Goal: Transaction & Acquisition: Purchase product/service

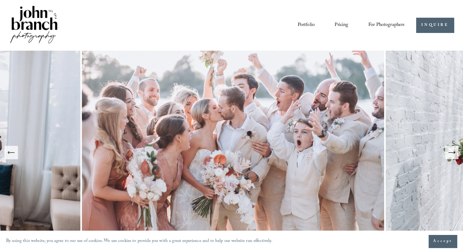
click at [0, 0] on span "Presets" at bounding box center [0, 0] width 0 height 0
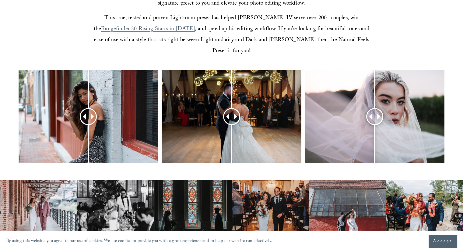
scroll to position [229, 0]
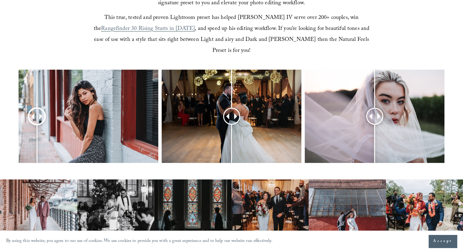
drag, startPoint x: 88, startPoint y: 100, endPoint x: 20, endPoint y: 125, distance: 72.5
click at [29, 124] on div at bounding box center [36, 115] width 15 height 15
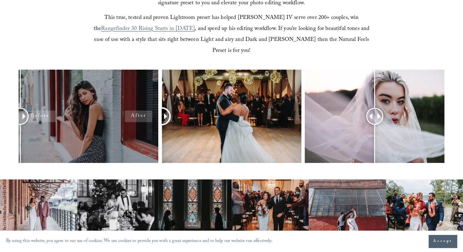
drag, startPoint x: 232, startPoint y: 107, endPoint x: 158, endPoint y: 130, distance: 78.1
click at [158, 130] on div at bounding box center [231, 123] width 463 height 109
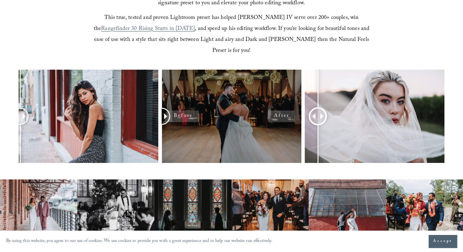
drag, startPoint x: 372, startPoint y: 107, endPoint x: 301, endPoint y: 122, distance: 72.5
click at [301, 122] on div at bounding box center [231, 123] width 463 height 109
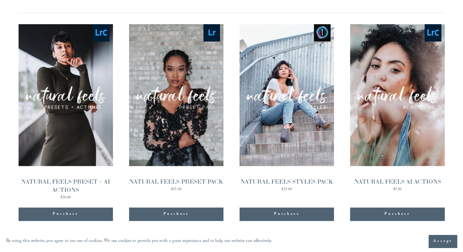
scroll to position [611, 0]
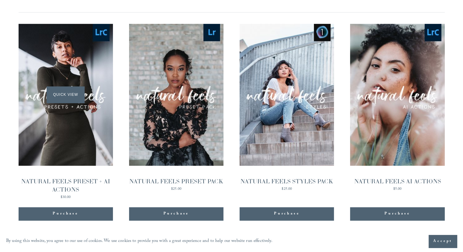
click at [88, 81] on div "Quick View" at bounding box center [66, 95] width 94 height 142
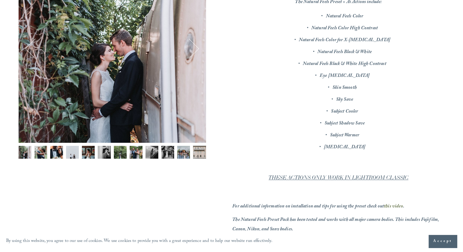
scroll to position [38, 0]
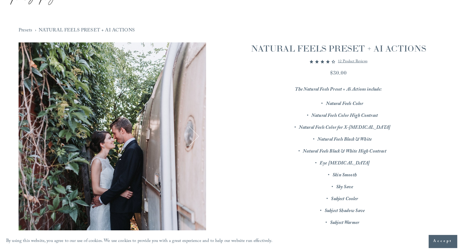
click at [262, 142] on p "Natural Feels Black & White" at bounding box center [345, 139] width 200 height 9
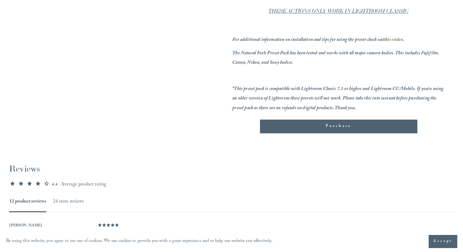
scroll to position [293, 0]
click at [332, 126] on span "Purchase" at bounding box center [339, 126] width 26 height 6
